Goal: Task Accomplishment & Management: Manage account settings

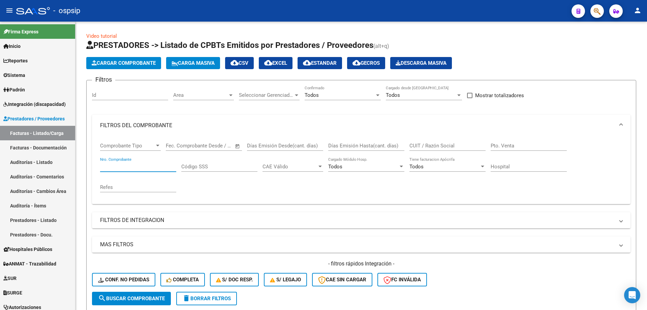
click at [594, 10] on button "button" at bounding box center [597, 10] width 13 height 13
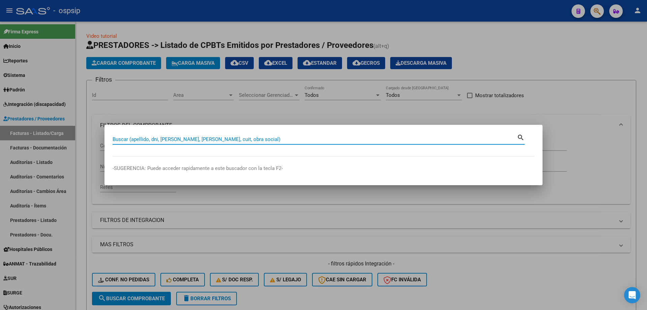
paste input "20135188825"
type input "20135188825"
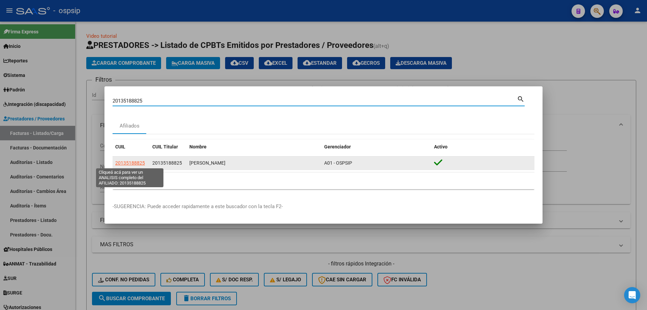
click at [139, 164] on span "20135188825" at bounding box center [130, 162] width 30 height 5
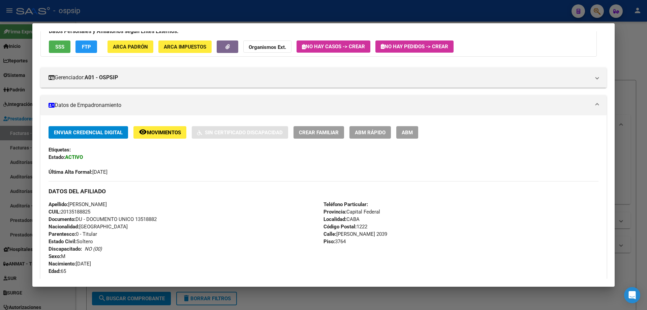
scroll to position [34, 0]
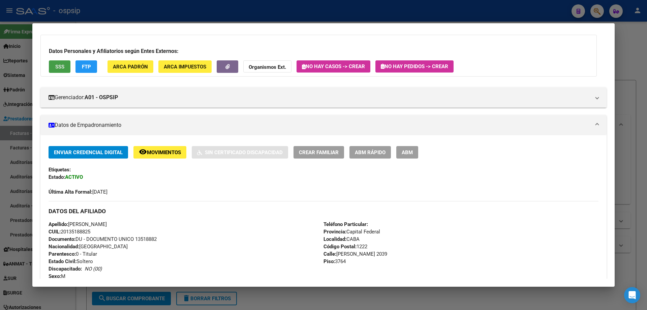
click at [62, 63] on button "SSS" at bounding box center [60, 66] width 22 height 12
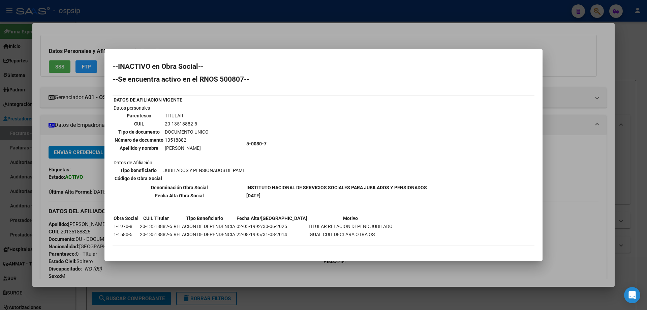
click at [128, 12] on div at bounding box center [323, 155] width 647 height 310
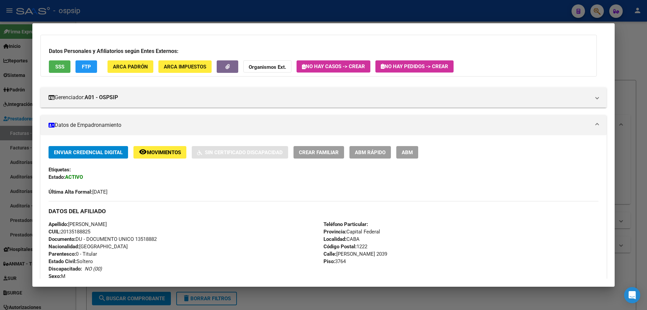
click at [128, 12] on div at bounding box center [323, 155] width 647 height 310
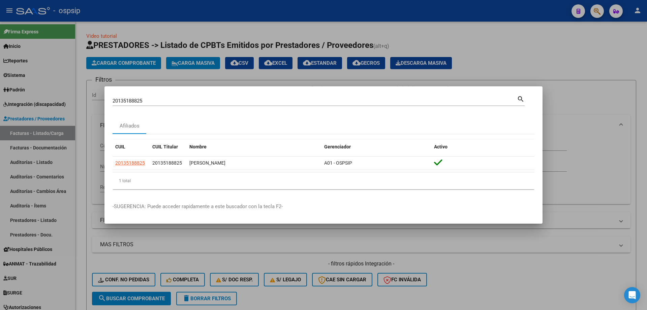
click at [50, 219] on div at bounding box center [323, 155] width 647 height 310
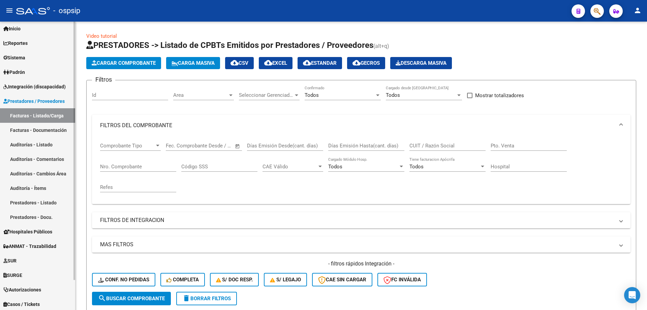
scroll to position [33, 0]
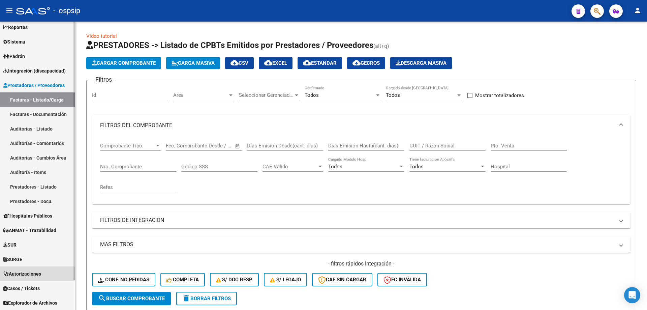
click at [47, 273] on link "Autorizaciones" at bounding box center [37, 273] width 75 height 14
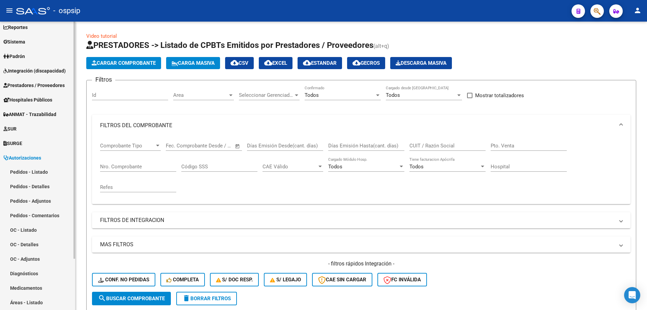
click at [38, 171] on link "Pedidos - Listado" at bounding box center [37, 172] width 75 height 14
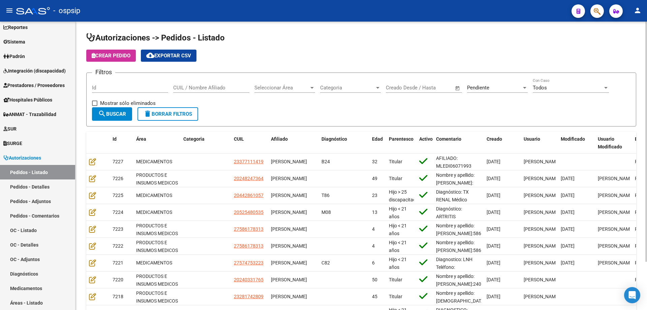
click at [472, 87] on span "Pendiente" at bounding box center [478, 88] width 22 height 6
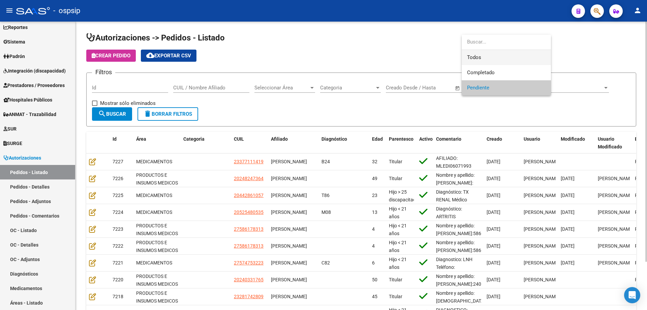
click at [483, 58] on span "Todos" at bounding box center [506, 57] width 79 height 15
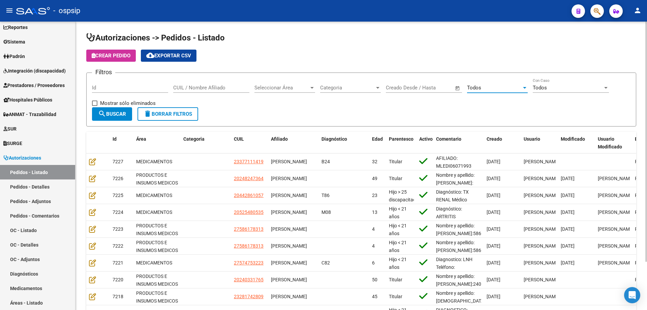
click at [210, 91] on div "CUIL / Nombre Afiliado" at bounding box center [211, 85] width 76 height 14
click at [214, 86] on input "CUIL / Nombre Afiliado" at bounding box center [211, 88] width 76 height 6
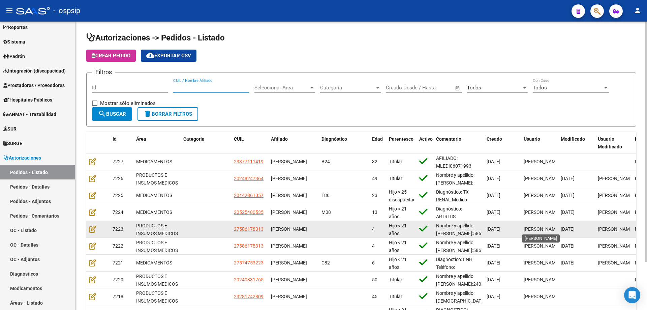
paste input "20494869315"
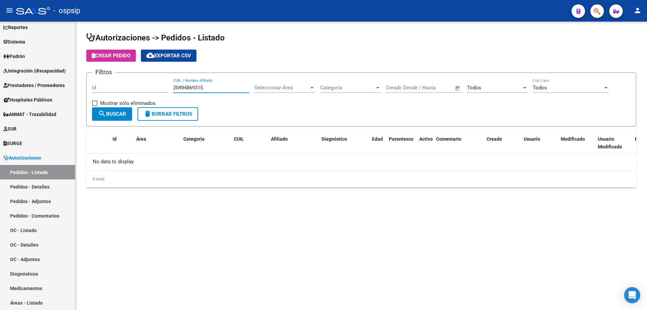
click at [194, 86] on input "20494869315" at bounding box center [211, 88] width 76 height 6
type input "20494869315"
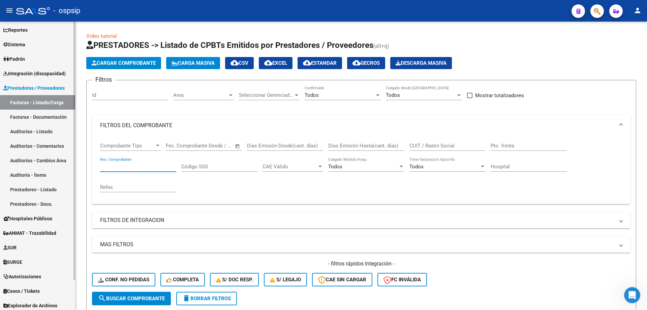
scroll to position [33, 0]
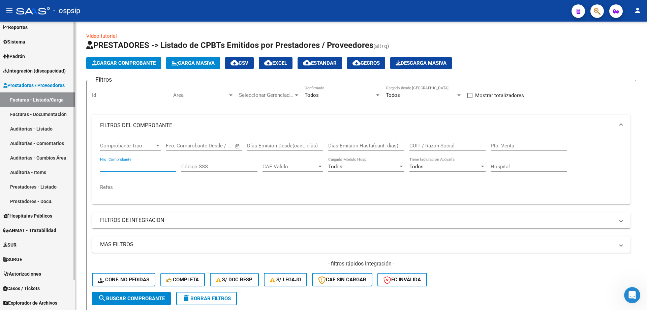
click at [47, 268] on link "Autorizaciones" at bounding box center [37, 273] width 75 height 14
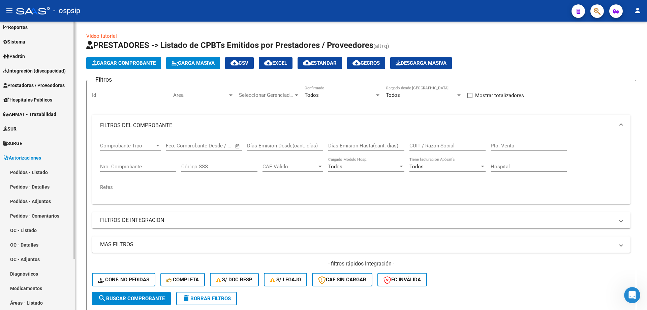
click at [29, 170] on link "Pedidos - Listado" at bounding box center [37, 172] width 75 height 14
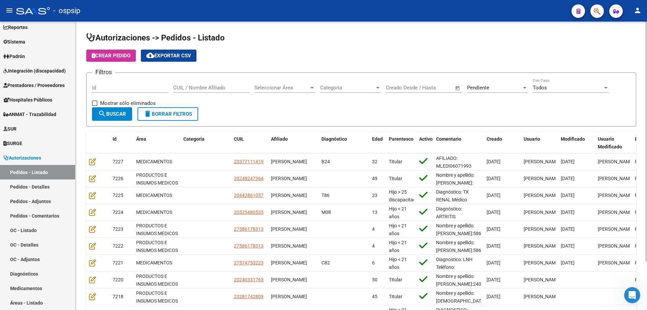
click at [470, 83] on div "Pendiente Seleccionar Estado" at bounding box center [497, 85] width 61 height 14
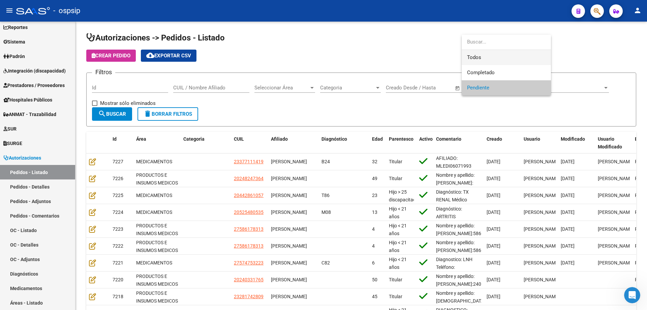
click at [470, 55] on span "Todos" at bounding box center [506, 57] width 79 height 15
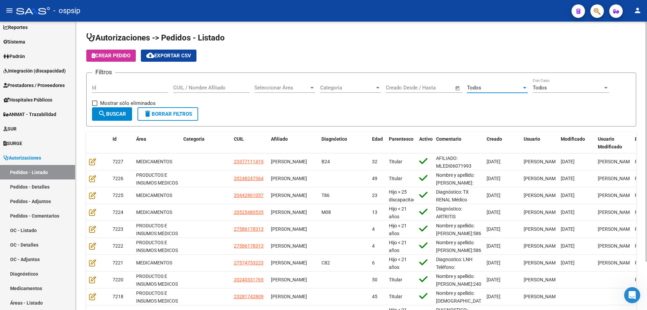
click at [201, 90] on input "CUIL / Nombre Afiliado" at bounding box center [211, 88] width 76 height 6
paste input "20494869315"
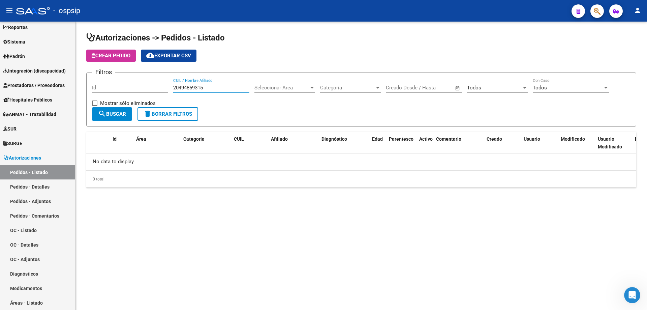
type input "20494869315"
click at [22, 66] on link "Integración (discapacidad)" at bounding box center [37, 70] width 75 height 14
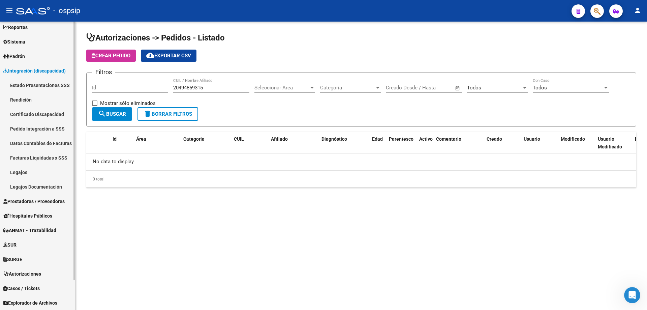
click at [19, 167] on link "Legajos" at bounding box center [37, 172] width 75 height 14
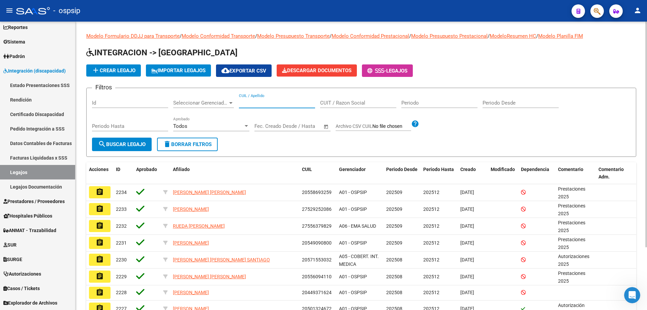
click at [297, 104] on input "CUIL / Apellido" at bounding box center [277, 103] width 76 height 6
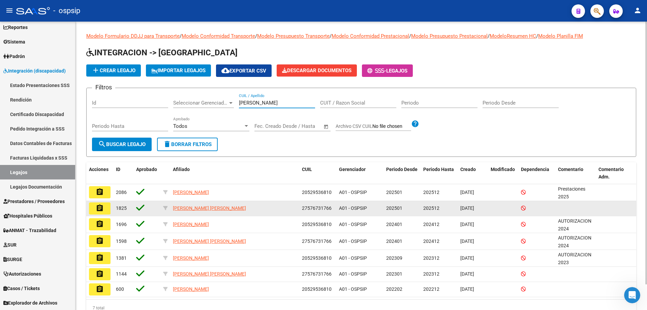
type input "gutierrez"
click at [93, 204] on button "assignment" at bounding box center [100, 208] width 22 height 12
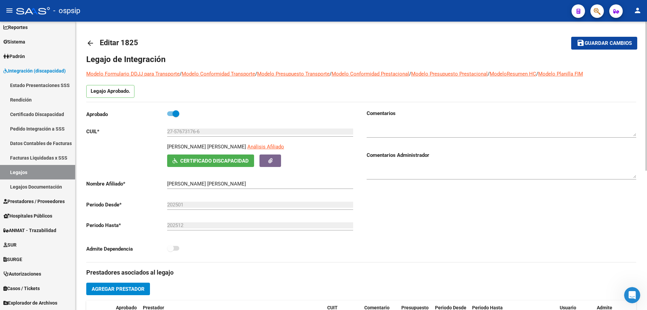
click at [420, 137] on div at bounding box center [502, 127] width 270 height 21
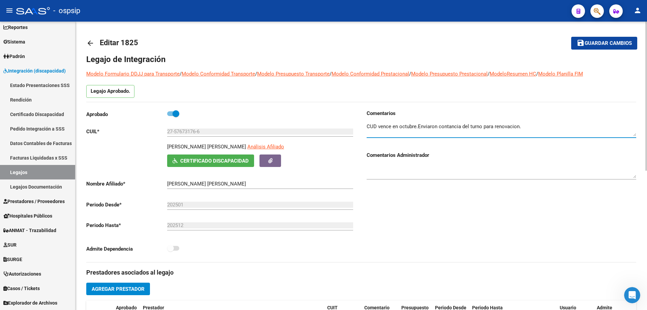
click at [420, 126] on textarea at bounding box center [502, 129] width 270 height 13
click at [450, 127] on textarea at bounding box center [502, 129] width 270 height 13
click at [422, 125] on textarea at bounding box center [502, 129] width 270 height 13
type textarea "CUD vence en octubre, enviaron constancia del turno para renovación."
click at [574, 46] on button "save Guardar cambios" at bounding box center [605, 43] width 66 height 12
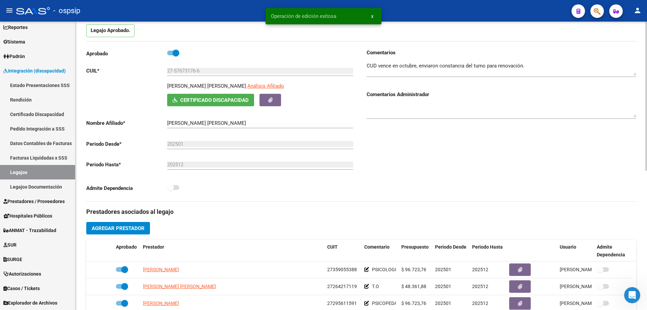
scroll to position [101, 0]
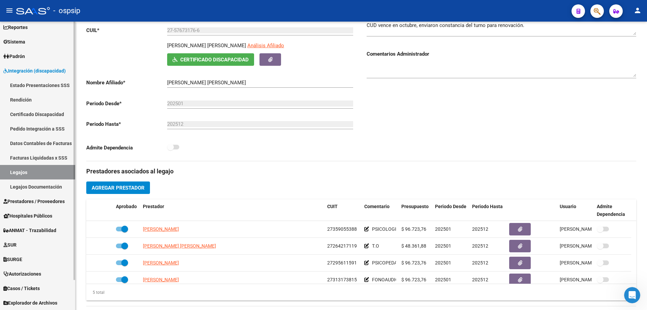
click at [42, 171] on link "Legajos" at bounding box center [37, 172] width 75 height 14
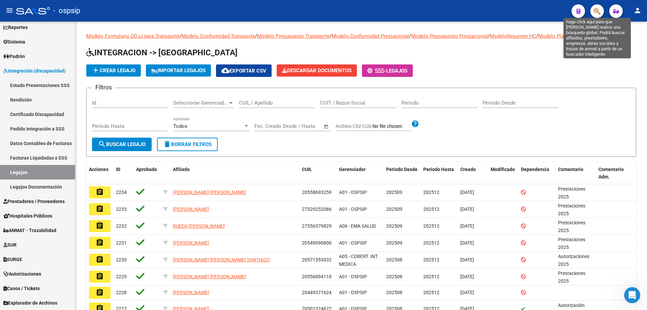
click at [599, 12] on icon "button" at bounding box center [597, 11] width 7 height 8
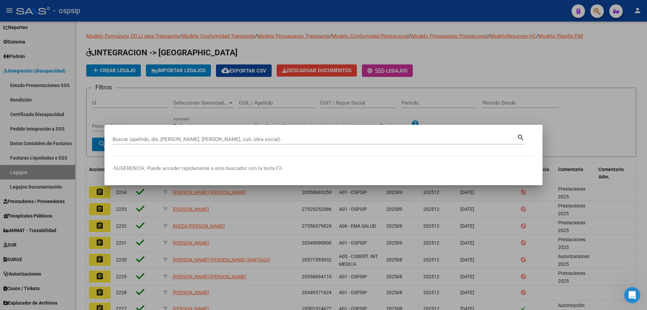
click at [259, 143] on div "Buscar (apellido, dni, [PERSON_NAME], [PERSON_NAME], cuit, obra social)" at bounding box center [315, 139] width 405 height 10
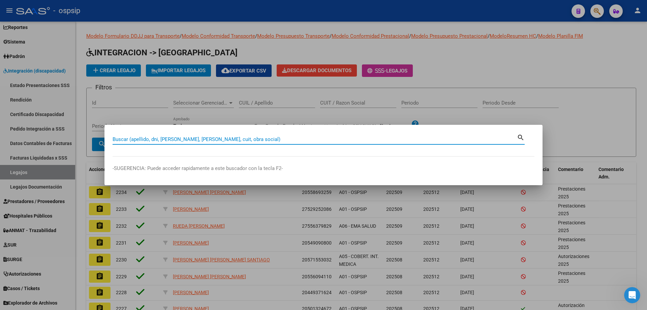
click at [258, 139] on input "Buscar (apellido, dni, [PERSON_NAME], [PERSON_NAME], cuit, obra social)" at bounding box center [315, 139] width 405 height 6
paste input "20209815398"
type input "20209815398"
